Goal: Information Seeking & Learning: Learn about a topic

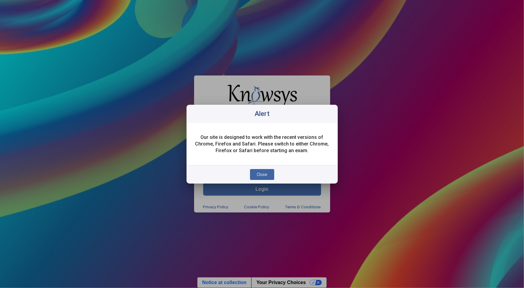
click at [260, 172] on span "Close" at bounding box center [262, 174] width 11 height 5
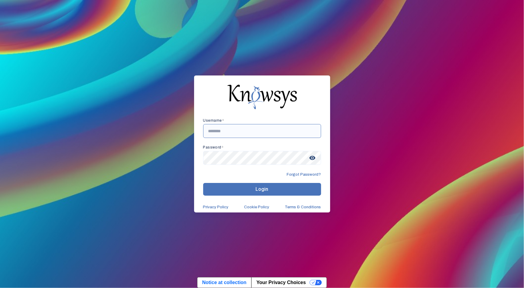
click at [216, 130] on input "text" at bounding box center [262, 131] width 118 height 14
type input "**********"
click at [245, 192] on button "Login" at bounding box center [262, 189] width 118 height 13
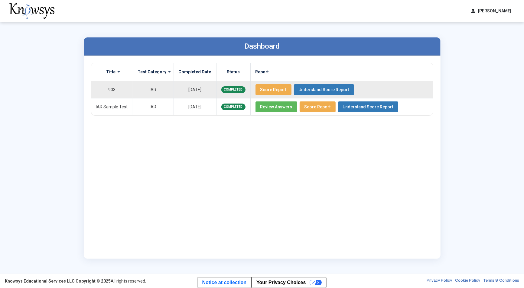
click at [266, 89] on span "Score Report" at bounding box center [273, 89] width 26 height 5
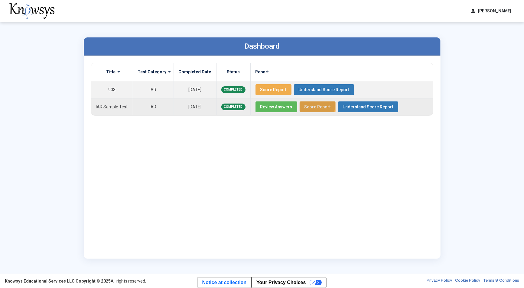
click at [308, 105] on span "Score Report" at bounding box center [317, 107] width 26 height 5
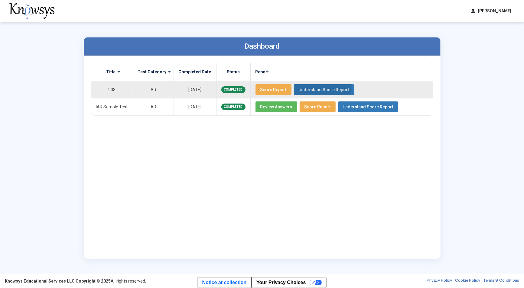
click at [310, 89] on span "Understand Score Report" at bounding box center [324, 89] width 50 height 5
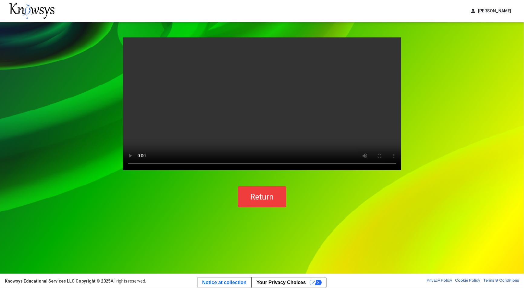
click at [259, 93] on video "Your browser does not support the video tag." at bounding box center [262, 103] width 278 height 133
click at [229, 114] on video "Your browser does not support the video tag." at bounding box center [262, 103] width 278 height 133
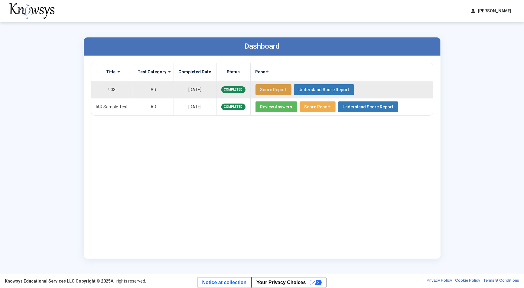
click at [267, 90] on span "Score Report" at bounding box center [273, 89] width 26 height 5
